Goal: Information Seeking & Learning: Learn about a topic

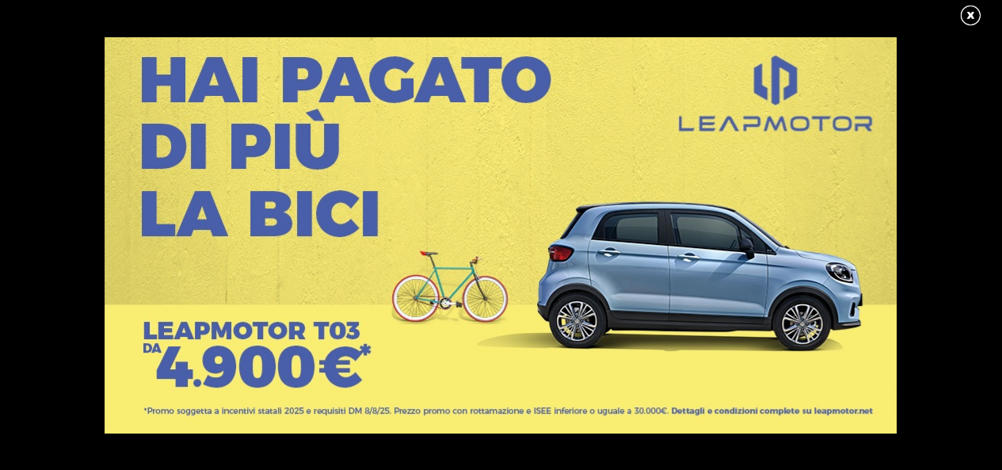
click at [969, 17] on link at bounding box center [979, 16] width 40 height 24
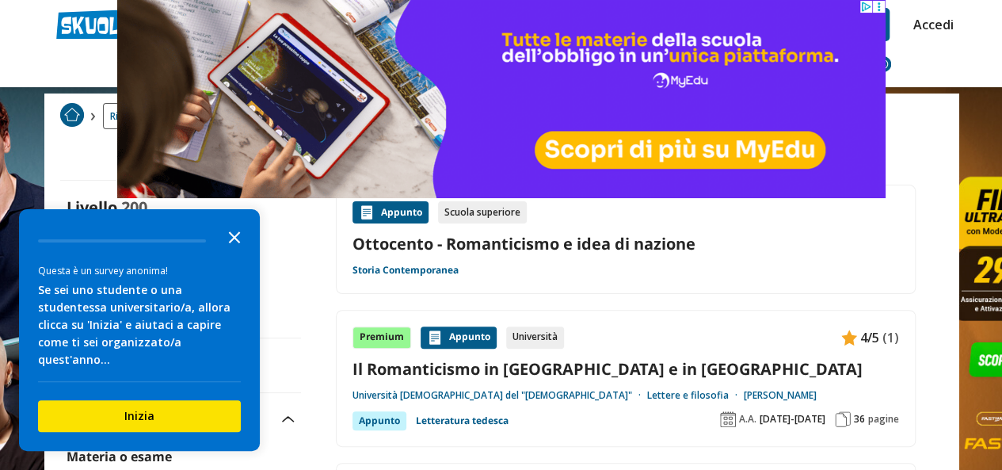
click at [235, 243] on polygon "Close the survey" at bounding box center [235, 237] width 12 height 12
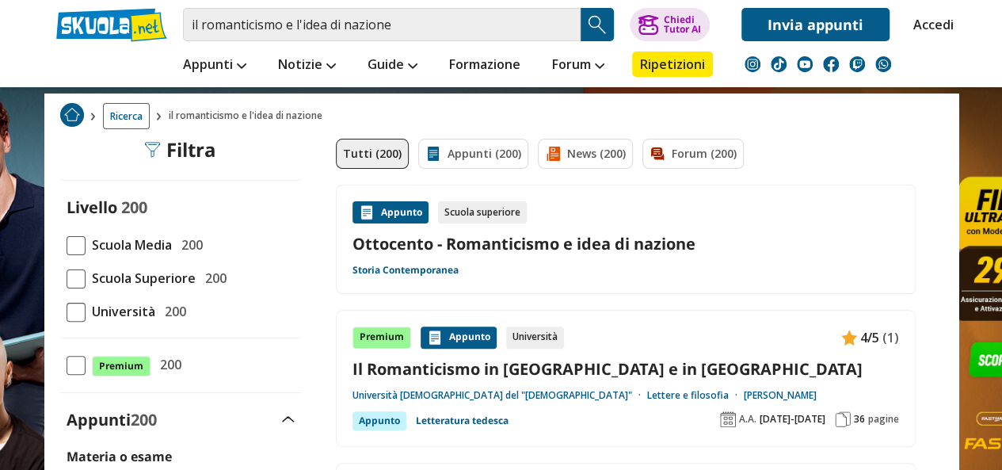
click at [78, 242] on span at bounding box center [76, 245] width 19 height 19
click at [67, 245] on input "Scuola Media 200" at bounding box center [67, 245] width 0 height 0
click at [378, 213] on div "Appunto" at bounding box center [391, 212] width 76 height 22
